Goal: Transaction & Acquisition: Purchase product/service

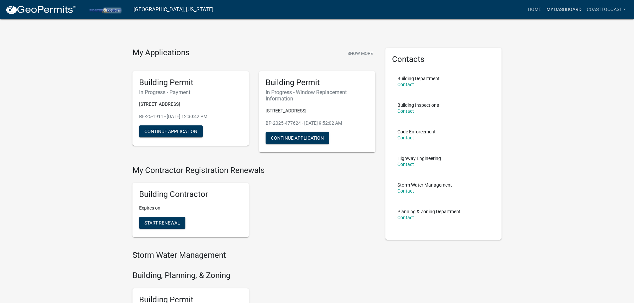
click at [577, 8] on link "My Dashboard" at bounding box center [563, 9] width 40 height 13
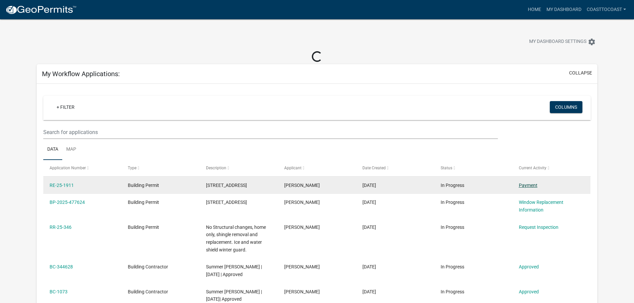
click at [527, 187] on link "Payment" at bounding box center [527, 185] width 19 height 5
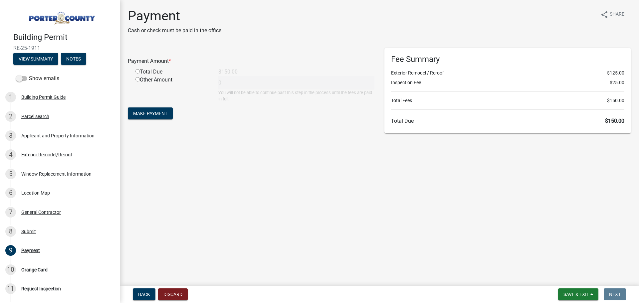
click at [139, 71] on input "radio" at bounding box center [137, 71] width 4 height 4
radio input "true"
type input "150"
click at [161, 112] on span "Make Payment" at bounding box center [150, 113] width 34 height 5
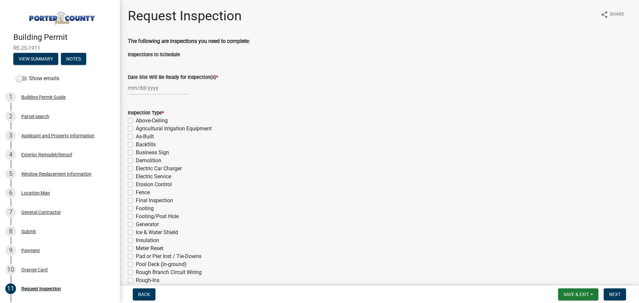
click at [156, 50] on wm-data-entity-input "The following are inspections you need to complete:" at bounding box center [379, 43] width 503 height 13
